Goal: Information Seeking & Learning: Learn about a topic

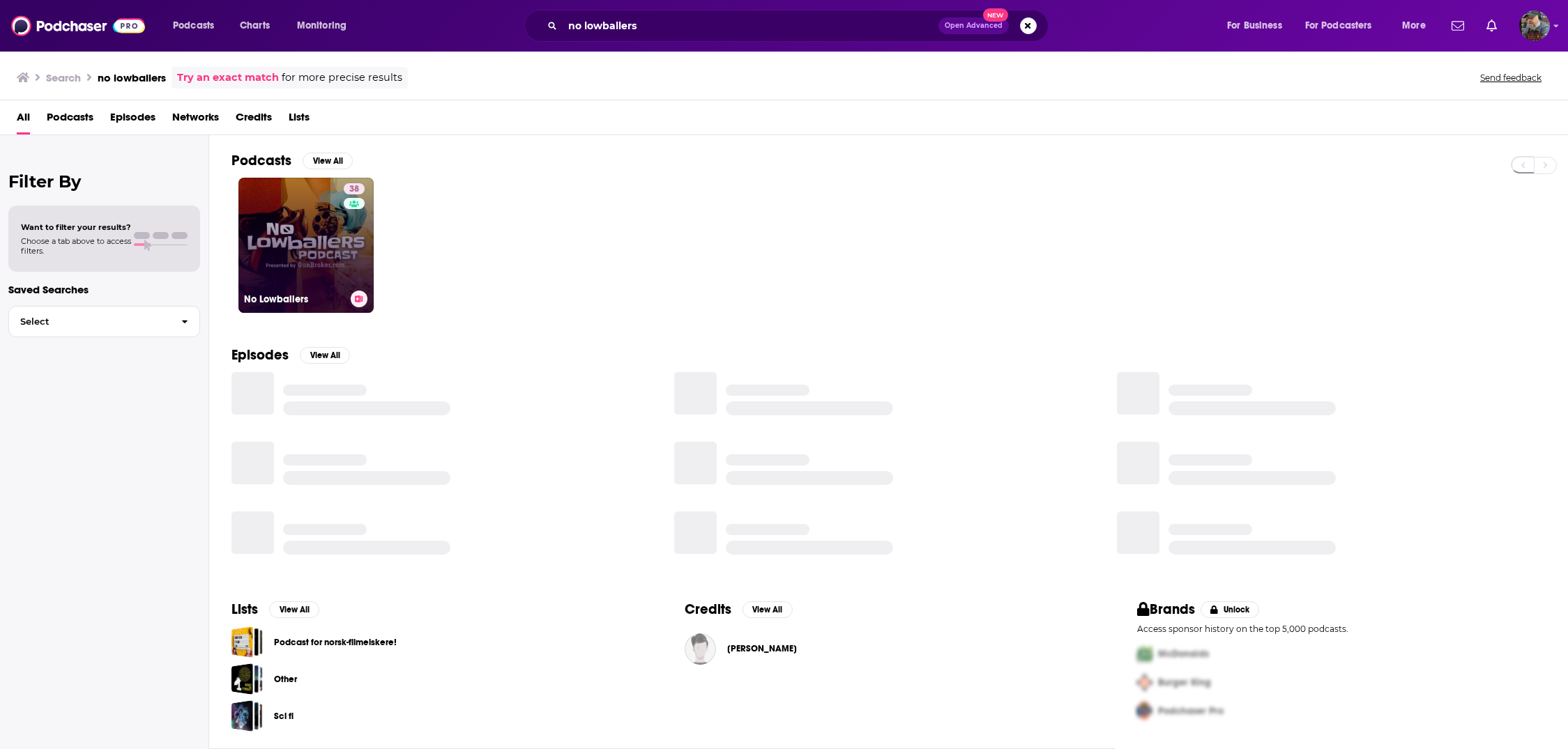
click at [291, 202] on link "38 No Lowballers" at bounding box center [306, 244] width 135 height 135
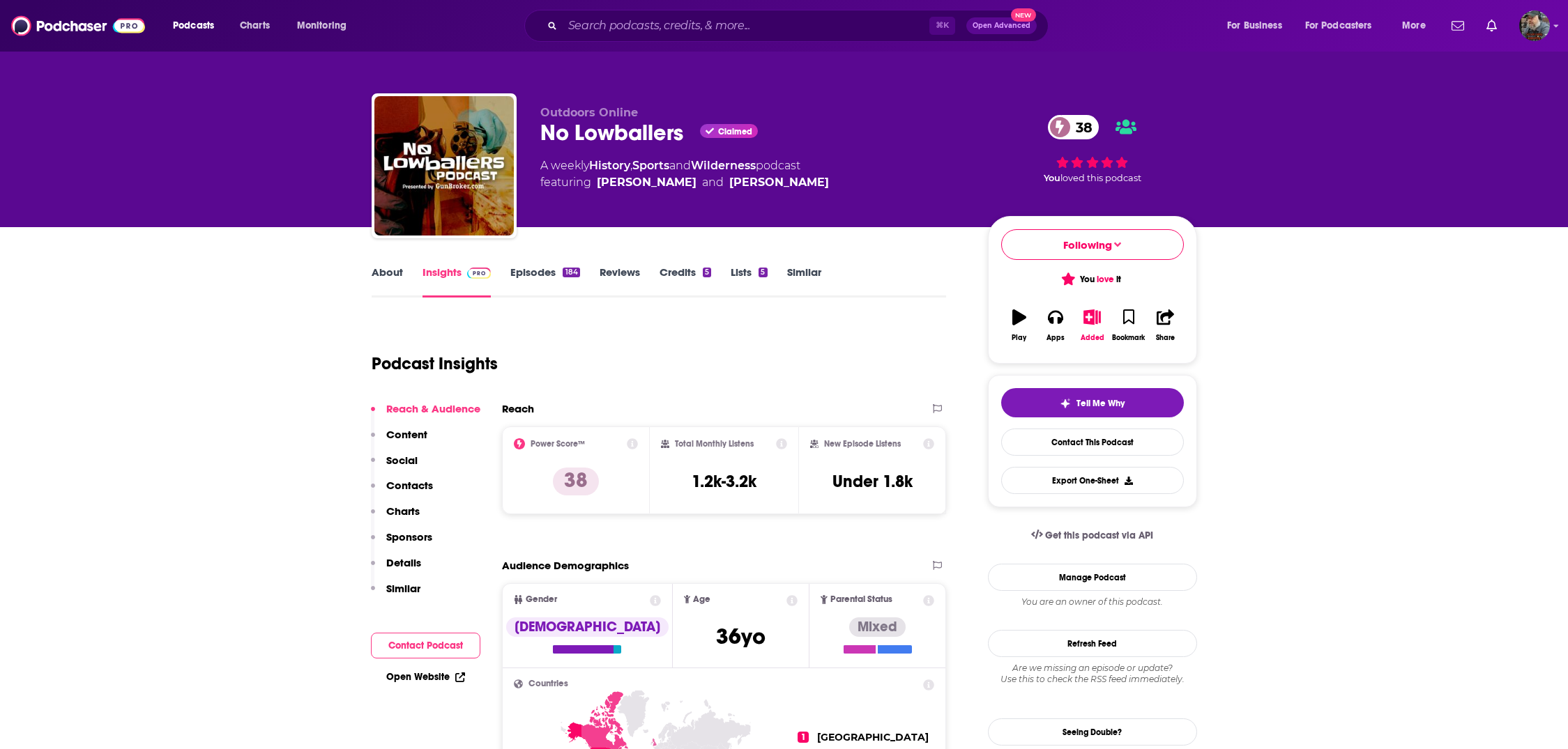
click at [525, 266] on link "Episodes 184" at bounding box center [545, 281] width 69 height 33
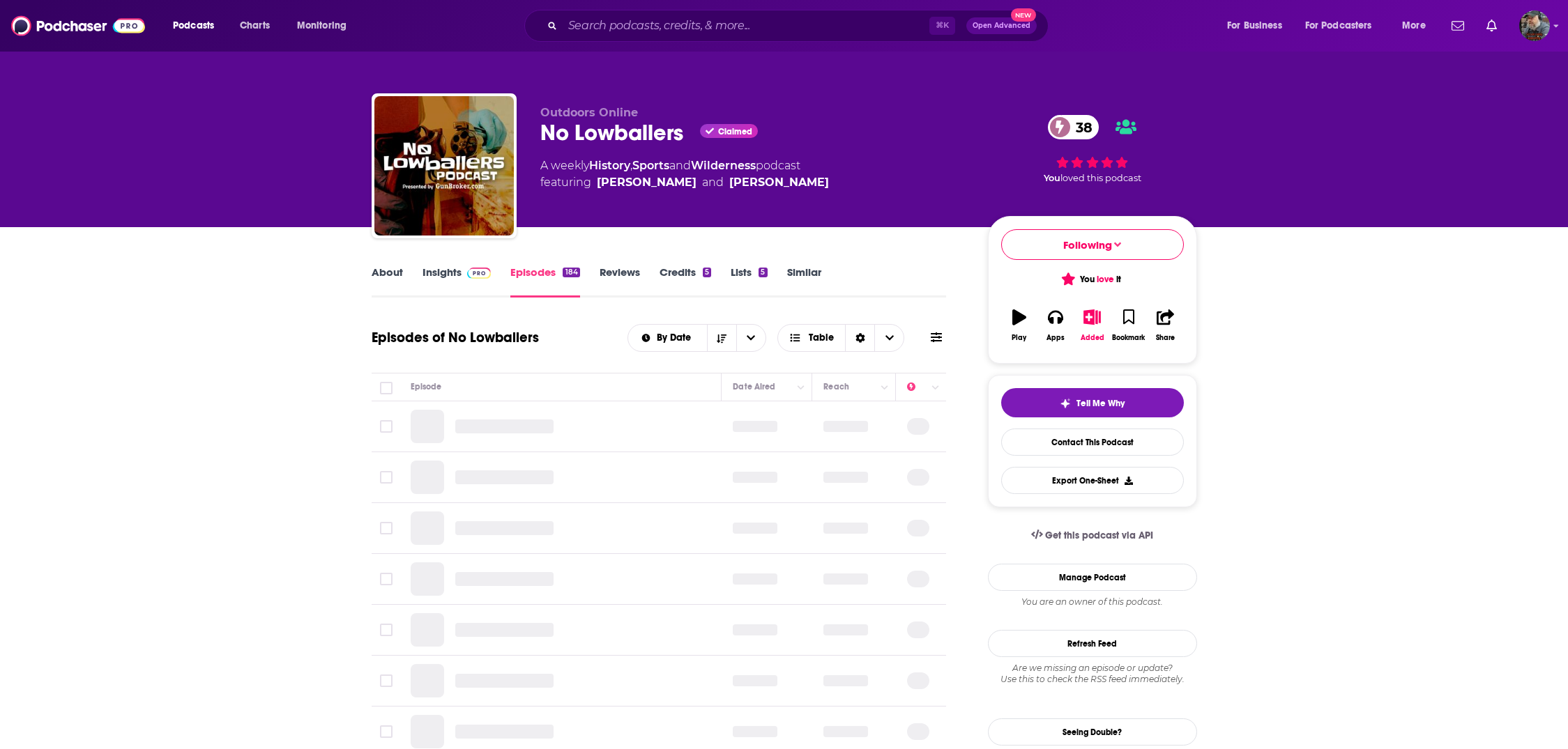
click at [436, 275] on link "Insights" at bounding box center [457, 281] width 69 height 33
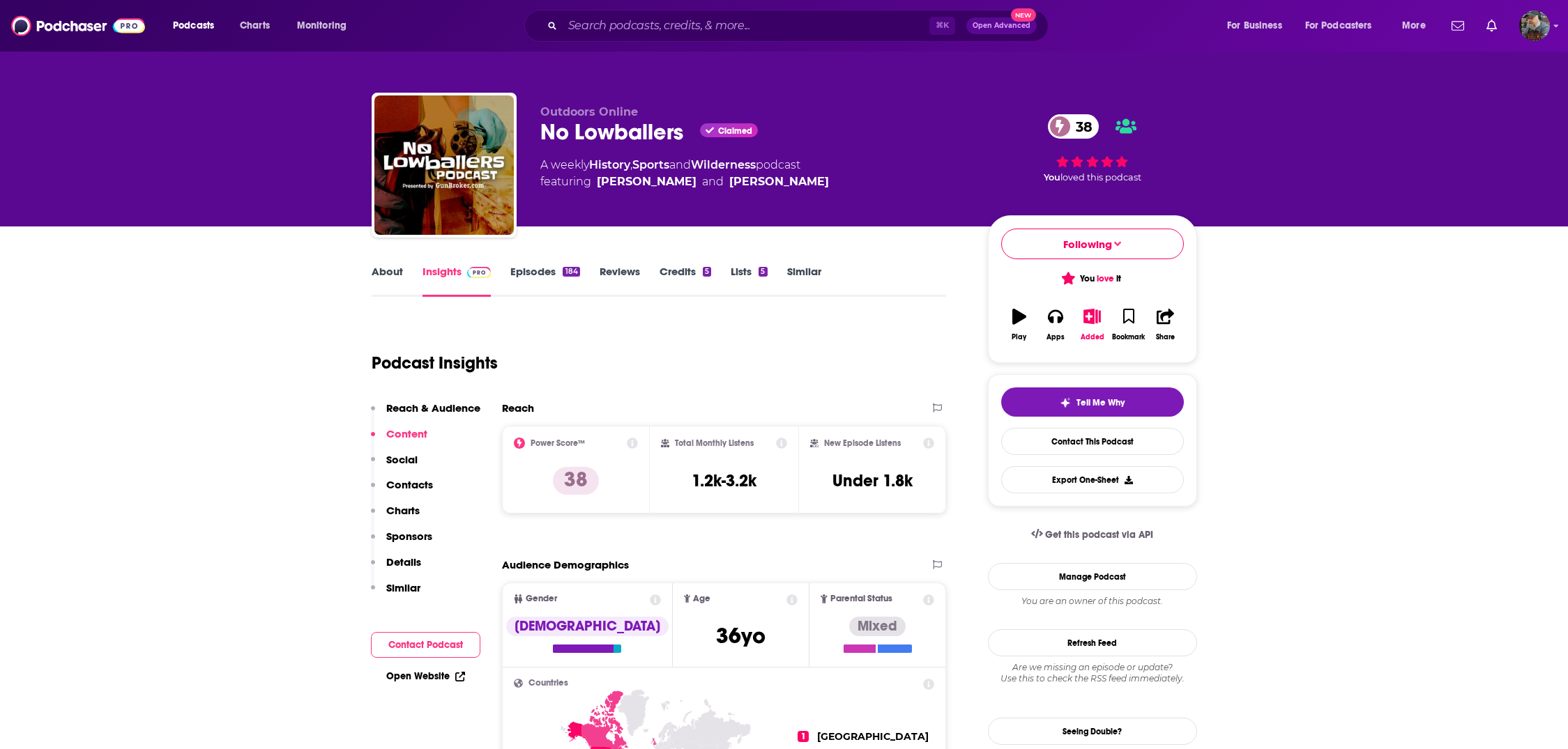
scroll to position [2, 0]
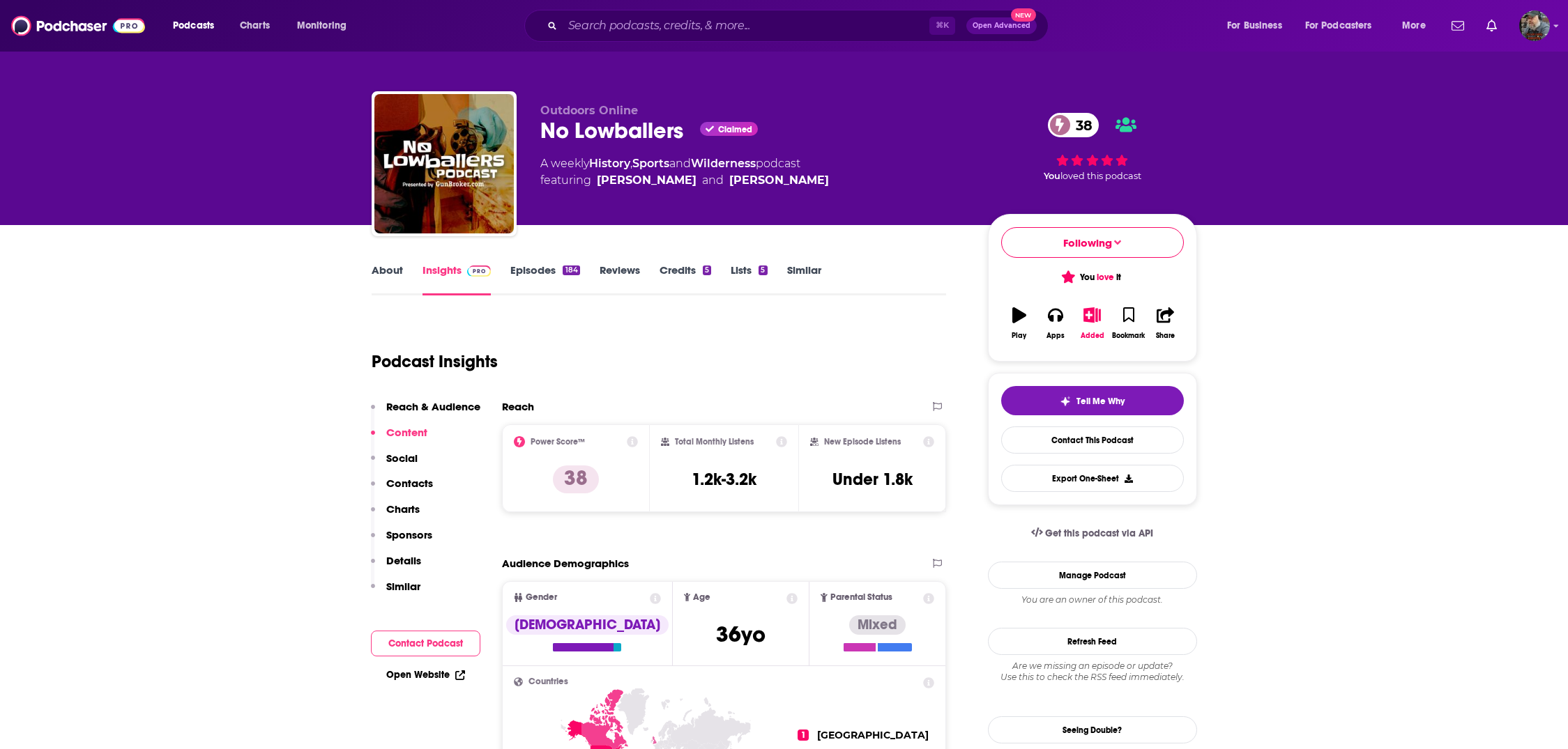
click at [533, 275] on link "Episodes 184" at bounding box center [545, 279] width 69 height 33
